Goal: Information Seeking & Learning: Learn about a topic

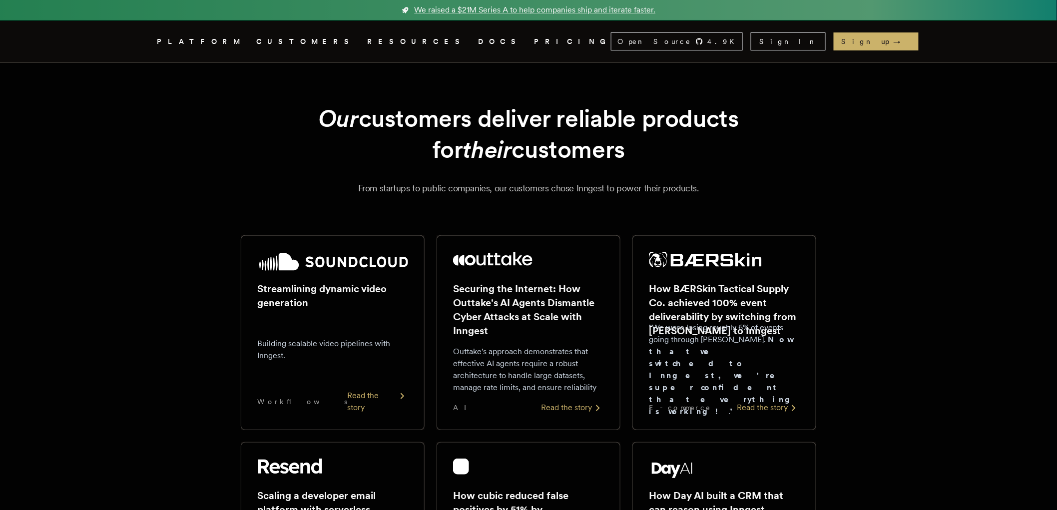
click at [478, 46] on link "DOCS" at bounding box center [500, 41] width 44 height 12
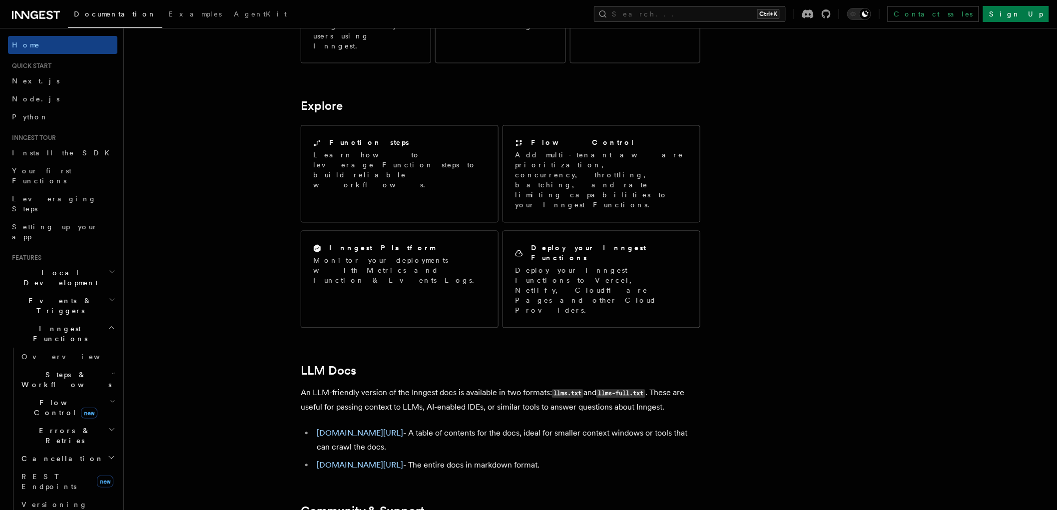
scroll to position [765, 0]
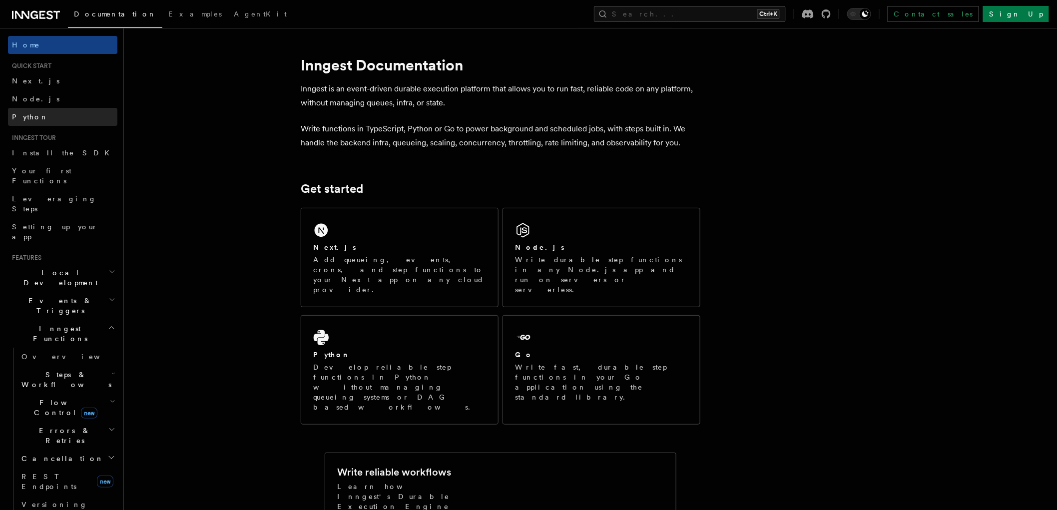
click at [20, 119] on span "Python" at bounding box center [30, 117] width 36 height 8
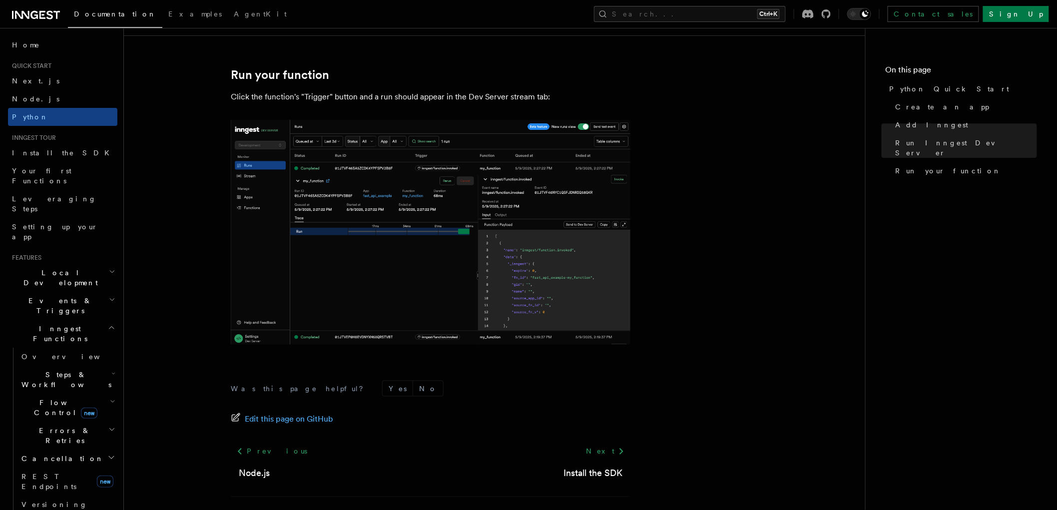
scroll to position [2016, 0]
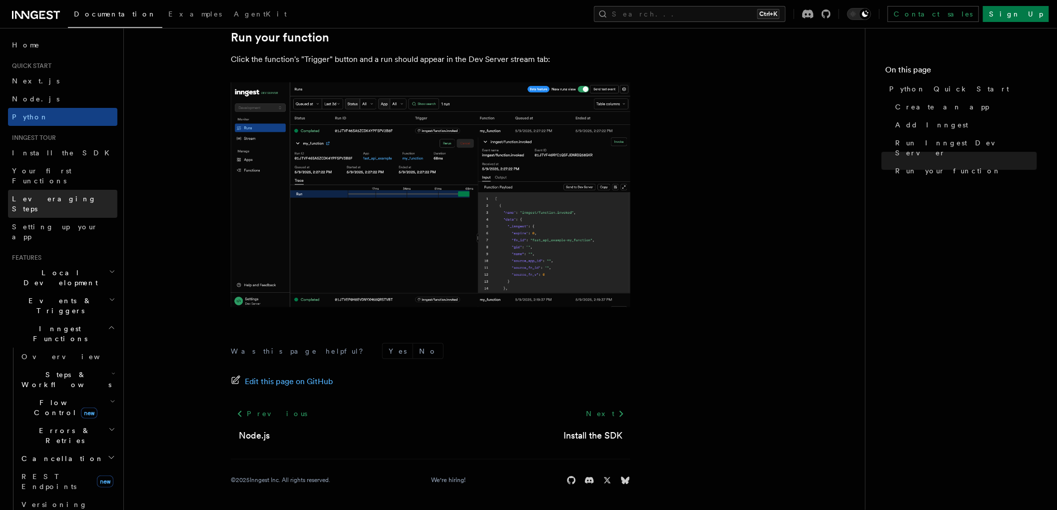
click at [23, 190] on link "Leveraging Steps" at bounding box center [62, 204] width 109 height 28
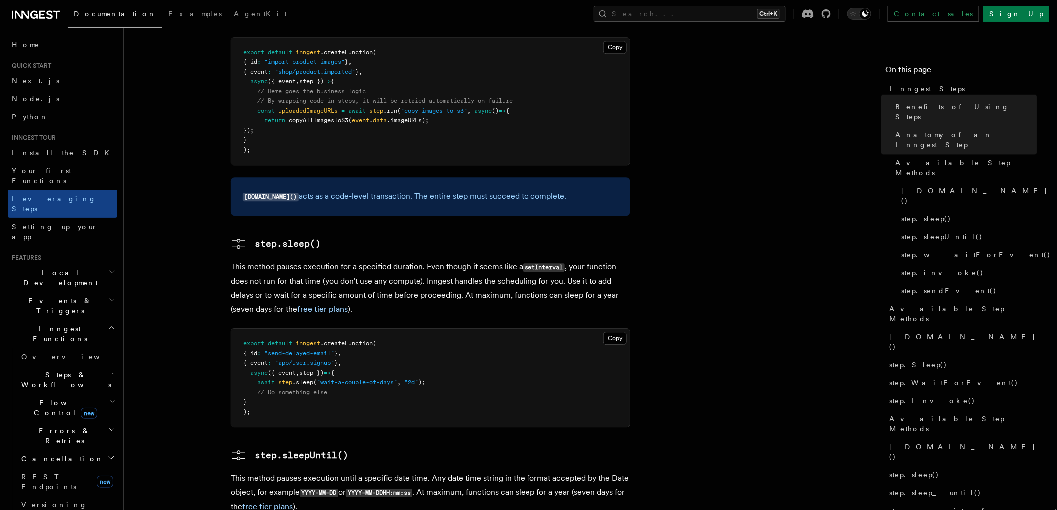
scroll to position [1110, 0]
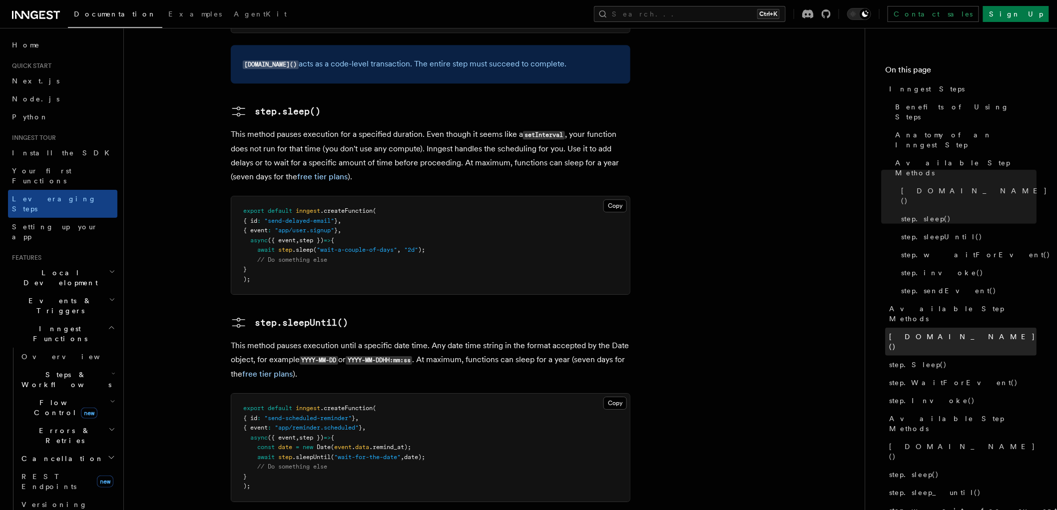
click at [952, 328] on link "step.Run()" at bounding box center [960, 342] width 151 height 28
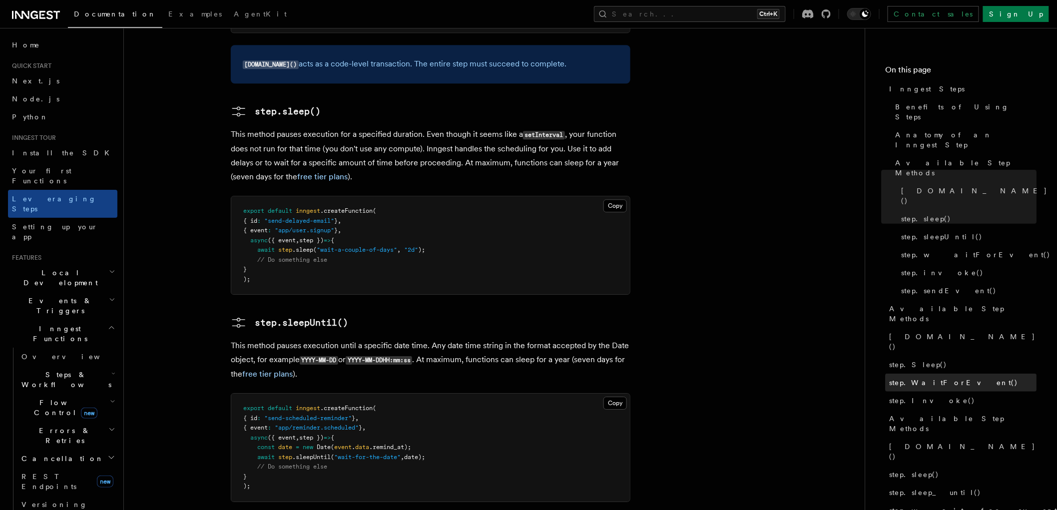
click at [932, 374] on link "step.WaitForEvent()" at bounding box center [960, 383] width 151 height 18
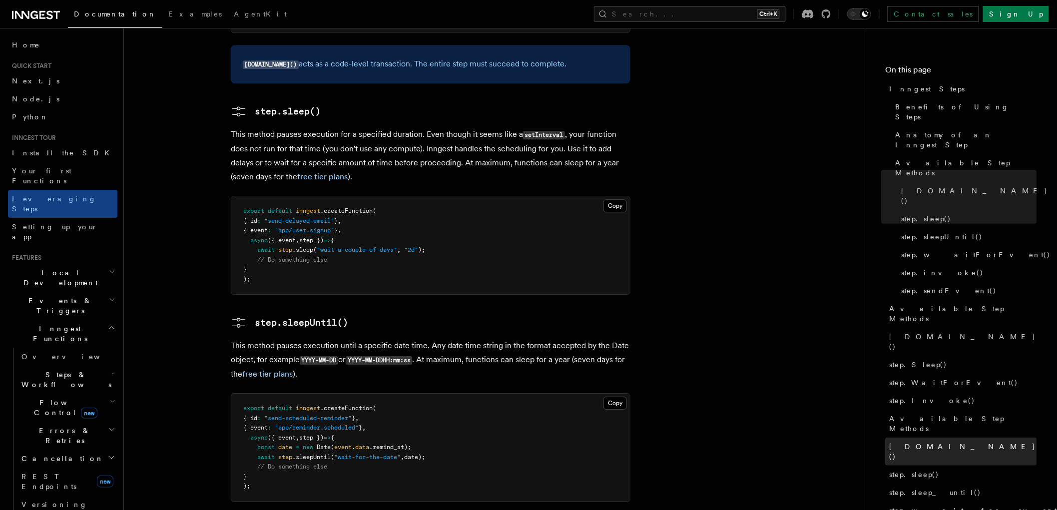
click at [929, 437] on link "step.run()" at bounding box center [960, 451] width 151 height 28
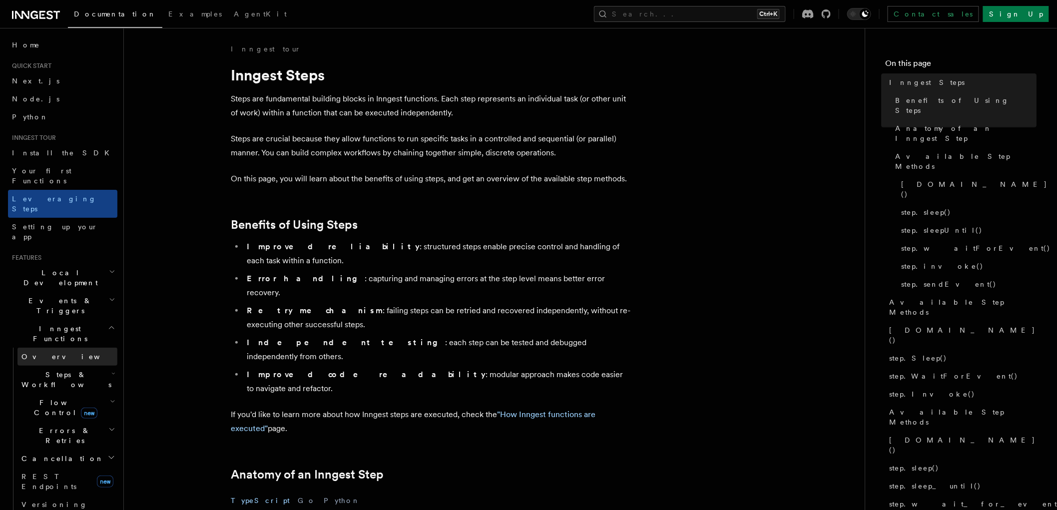
click at [33, 353] on span "Overview" at bounding box center [72, 357] width 103 height 8
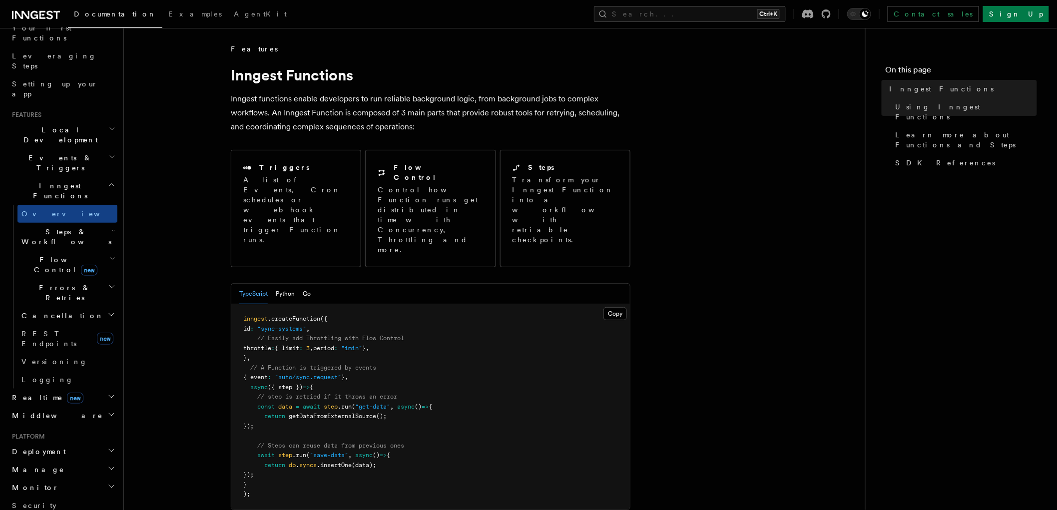
scroll to position [308, 0]
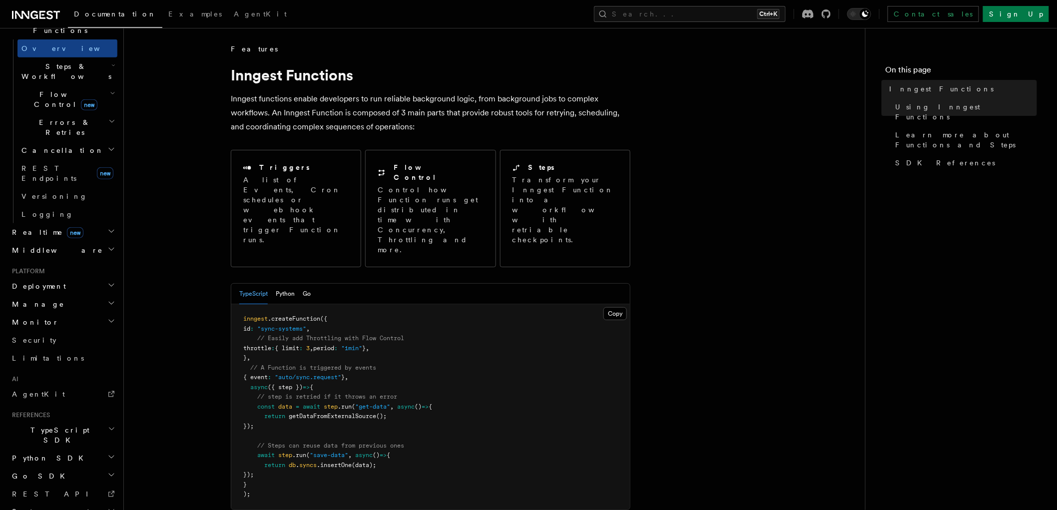
click at [108, 425] on icon "button" at bounding box center [111, 429] width 7 height 8
click at [67, 472] on span "Create the client" at bounding box center [51, 481] width 60 height 18
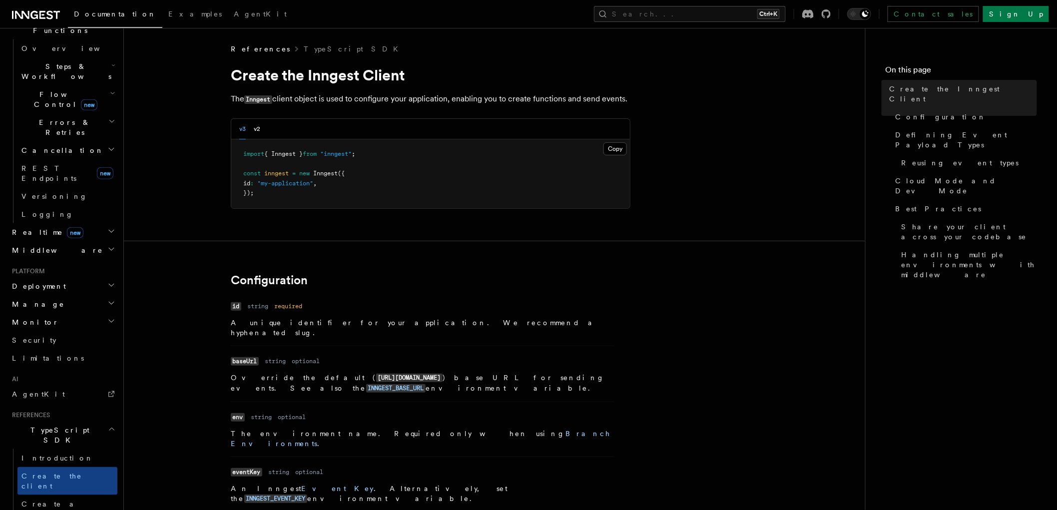
click at [66, 141] on h2 "Cancellation" at bounding box center [67, 150] width 100 height 18
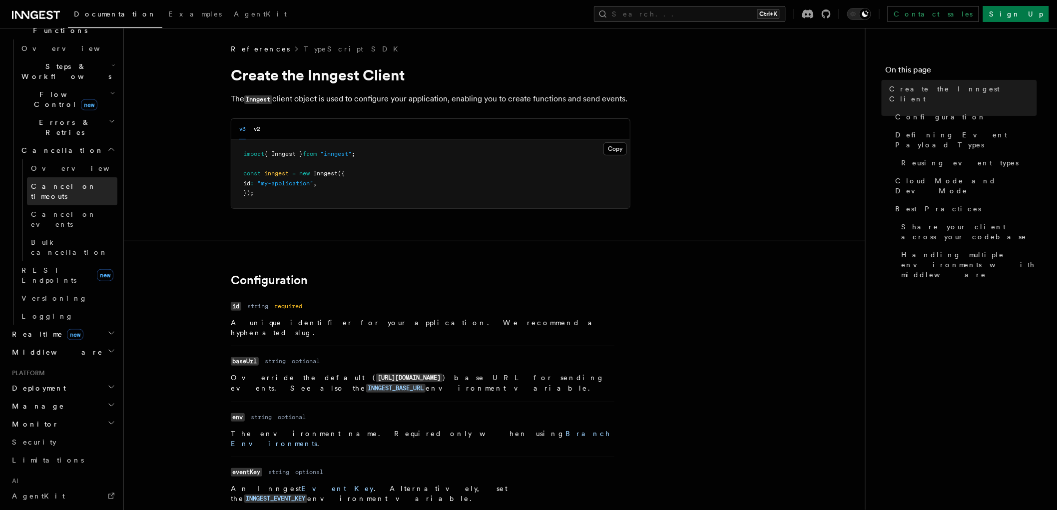
click at [57, 177] on link "Cancel on timeouts" at bounding box center [72, 191] width 90 height 28
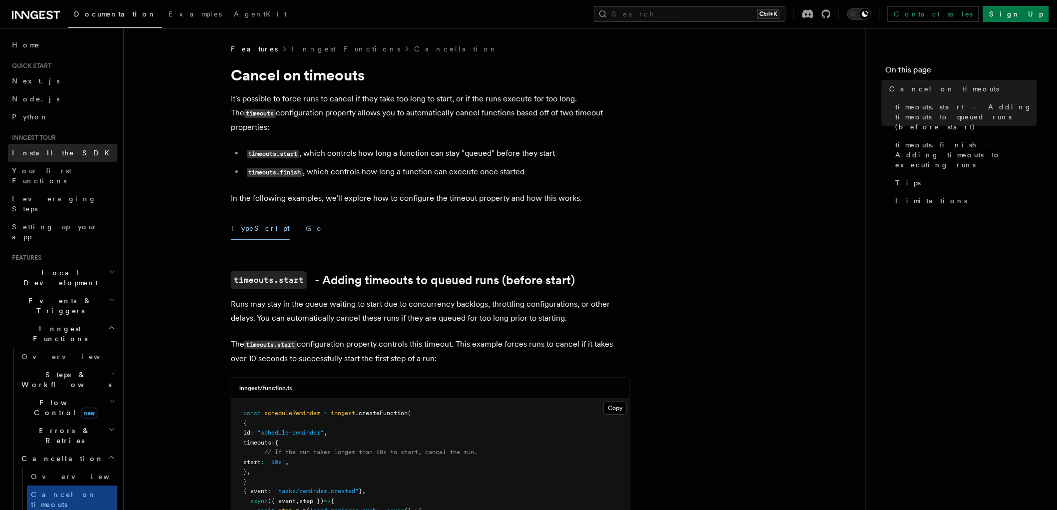
click at [86, 159] on link "Install the SDK" at bounding box center [62, 153] width 109 height 18
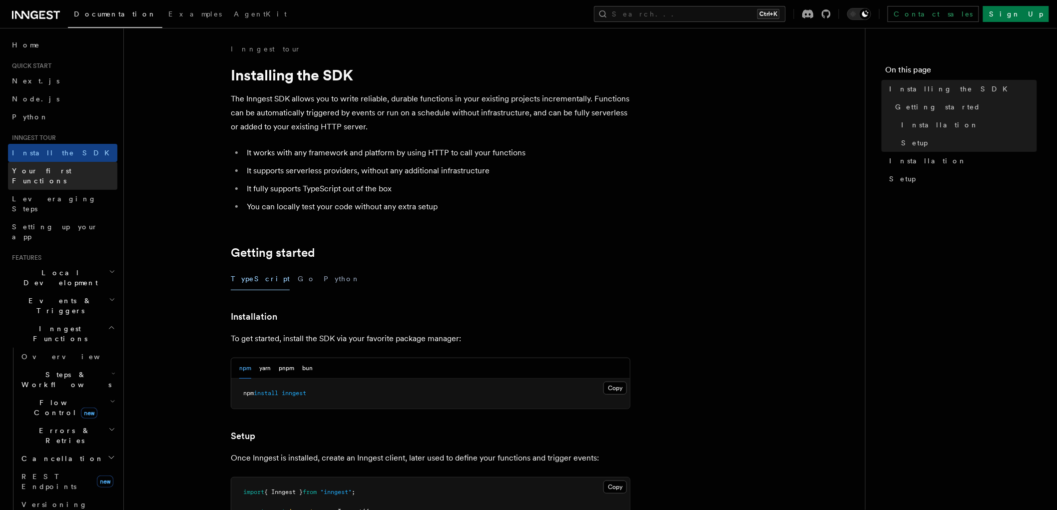
click at [81, 167] on link "Your first Functions" at bounding box center [62, 176] width 109 height 28
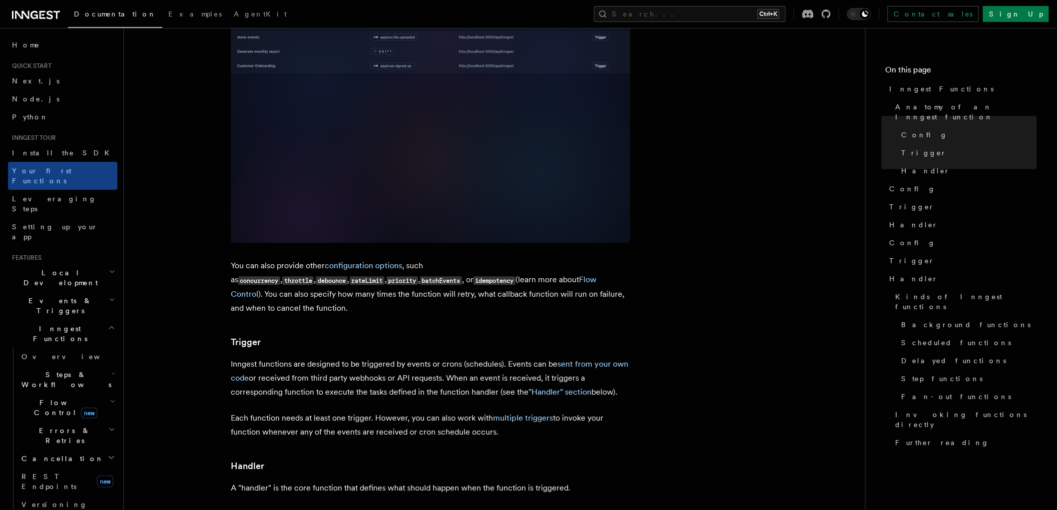
scroll to position [555, 0]
